Goal: Information Seeking & Learning: Learn about a topic

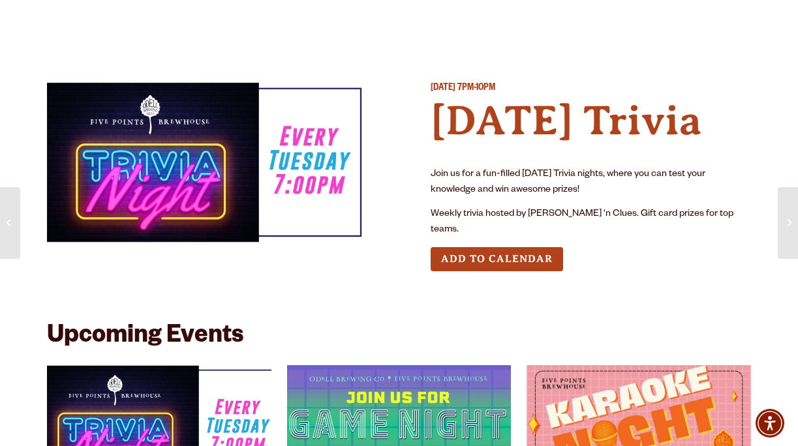
drag, startPoint x: 584, startPoint y: 194, endPoint x: 509, endPoint y: 181, distance: 76.2
click at [509, 181] on p "Join us for a fun-filled [DATE] Trivia nights, where you can test your knowledg…" at bounding box center [590, 182] width 321 height 31
drag, startPoint x: 477, startPoint y: 166, endPoint x: 533, endPoint y: 218, distance: 76.1
click at [533, 218] on div "Join us for a fun-filled [DATE] Trivia nights, where you can test your knowledg…" at bounding box center [590, 203] width 321 height 72
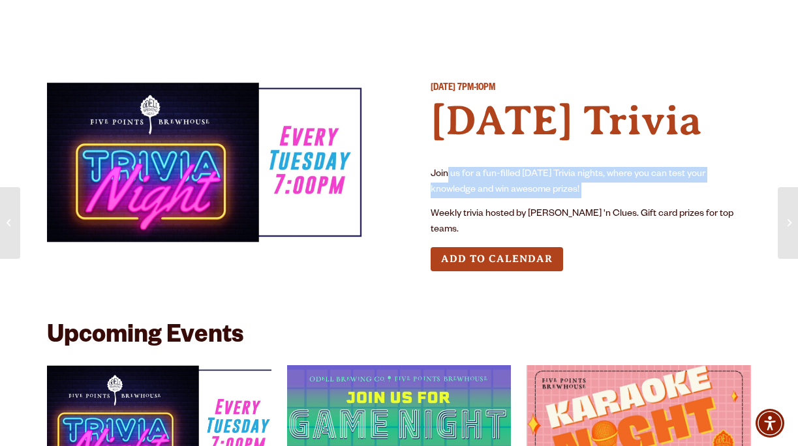
drag, startPoint x: 514, startPoint y: 207, endPoint x: 448, endPoint y: 173, distance: 74.1
click at [448, 173] on div "Join us for a fun-filled [DATE] Trivia nights, where you can test your knowledg…" at bounding box center [590, 203] width 321 height 72
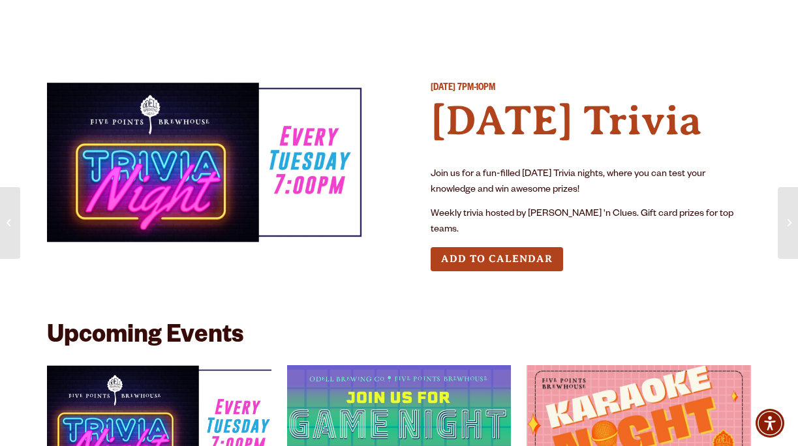
click at [370, 172] on div "[DATE] 7PM-10PM [DATE] Trivia Join us for a fun-filled [DATE] Trivia nights, wh…" at bounding box center [399, 187] width 704 height 210
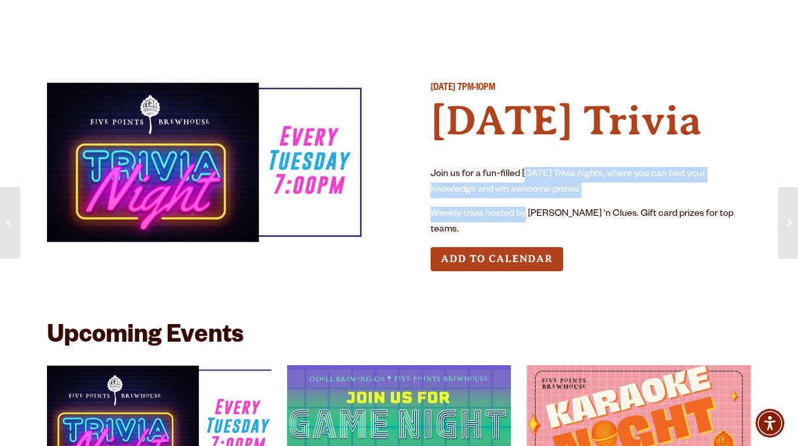
drag, startPoint x: 526, startPoint y: 169, endPoint x: 527, endPoint y: 233, distance: 63.9
click at [527, 233] on div "[DATE] 7PM-10PM [DATE] Trivia Join us for a fun-filled [DATE] Trivia nights, wh…" at bounding box center [590, 187] width 321 height 210
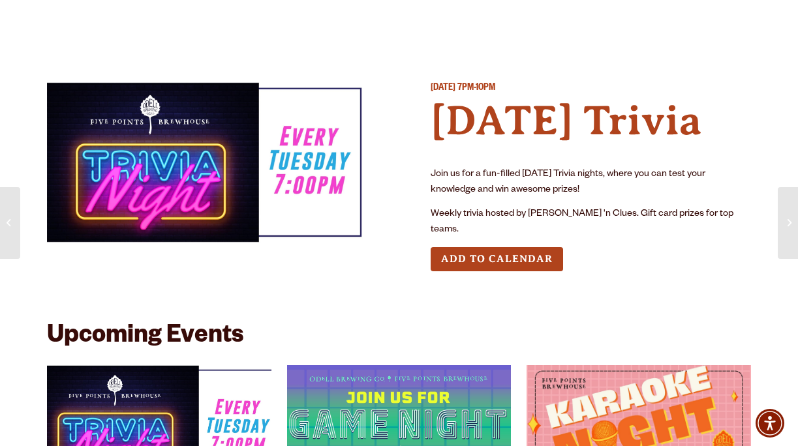
click at [515, 140] on h4 "[DATE] Trivia" at bounding box center [590, 121] width 321 height 50
drag, startPoint x: 494, startPoint y: 97, endPoint x: 456, endPoint y: 92, distance: 38.8
click at [456, 92] on div "[DATE] 7PM-10PM [DATE] Trivia Join us for a fun-filled [DATE] Trivia nights, wh…" at bounding box center [590, 187] width 321 height 210
click at [455, 92] on span "[DATE]" at bounding box center [442, 88] width 25 height 10
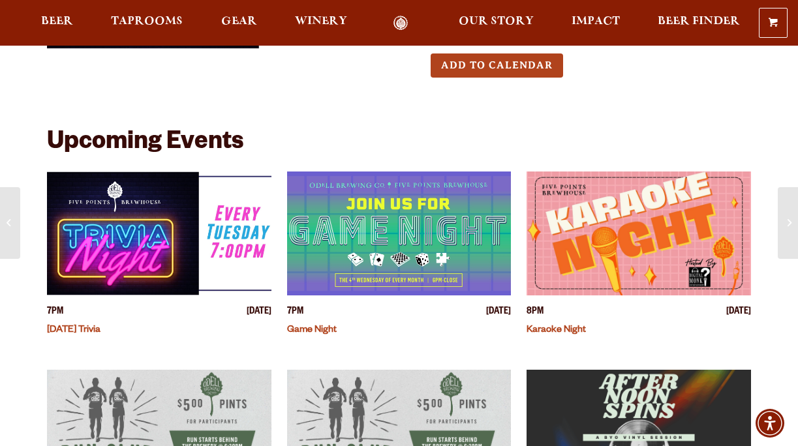
scroll to position [194, 0]
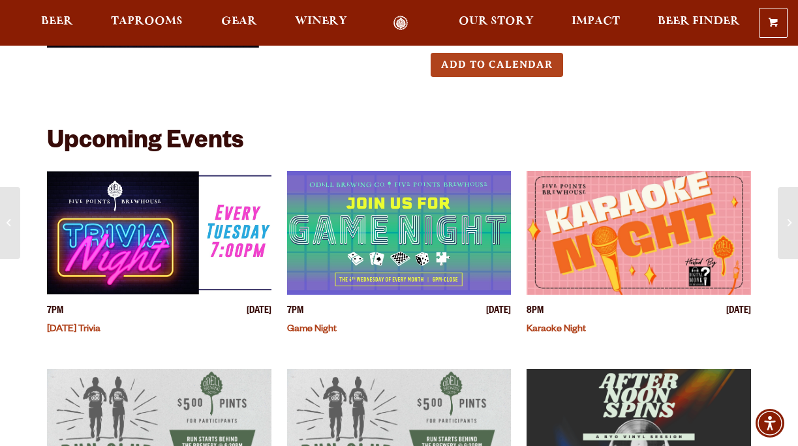
click at [89, 325] on link "[DATE] Trivia" at bounding box center [73, 330] width 53 height 10
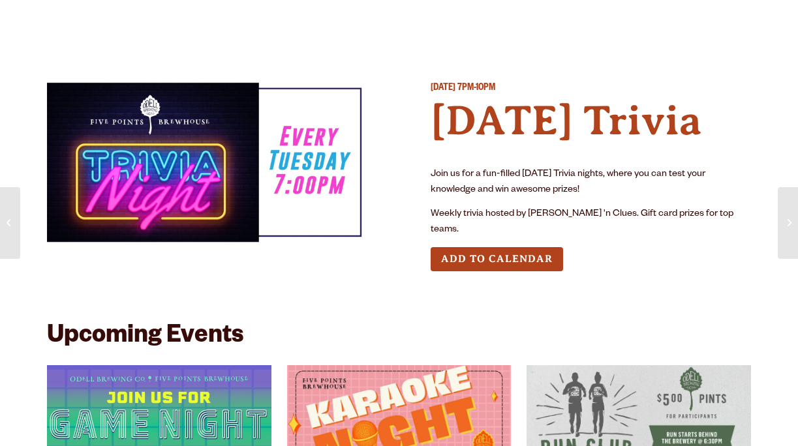
click at [495, 181] on div "Join us for a fun-filled [DATE] Trivia nights, where you can test your knowledg…" at bounding box center [590, 203] width 321 height 72
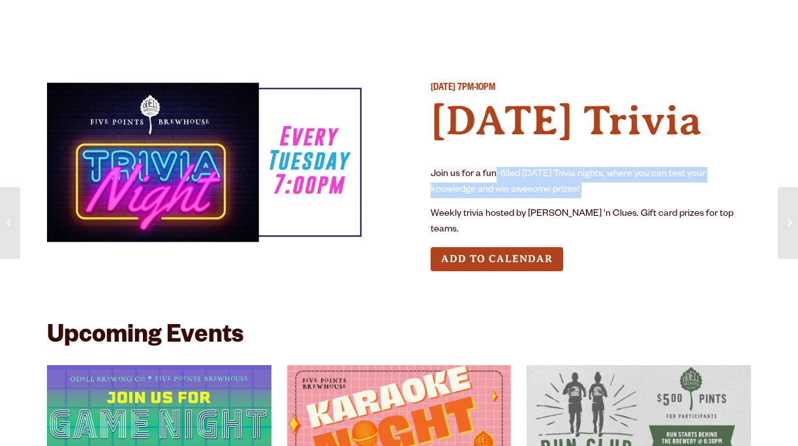
click at [466, 188] on p "Join us for a fun-filled [DATE] Trivia nights, where you can test your knowledg…" at bounding box center [590, 182] width 321 height 31
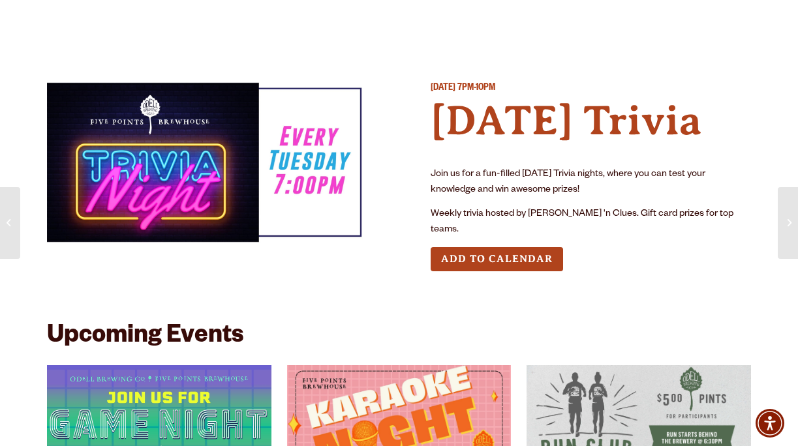
click at [486, 210] on p "Weekly trivia hosted by [PERSON_NAME] 'n Clues. Gift card prizes for top teams." at bounding box center [590, 222] width 321 height 31
drag, startPoint x: 524, startPoint y: 202, endPoint x: 640, endPoint y: 215, distance: 116.9
click at [640, 215] on div "Join us for a fun-filled [DATE] Trivia nights, where you can test your knowledg…" at bounding box center [590, 203] width 321 height 72
click at [674, 213] on p "Weekly trivia hosted by [PERSON_NAME] 'n Clues. Gift card prizes for top teams." at bounding box center [590, 222] width 321 height 31
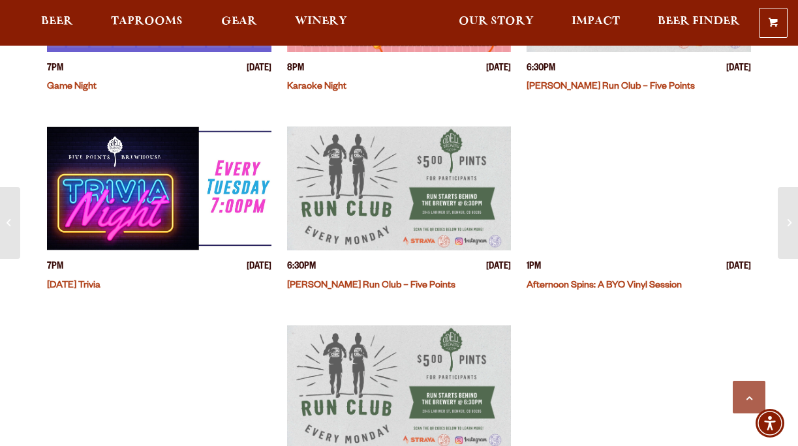
scroll to position [514, 0]
